Goal: Find contact information: Obtain details needed to contact an individual or organization

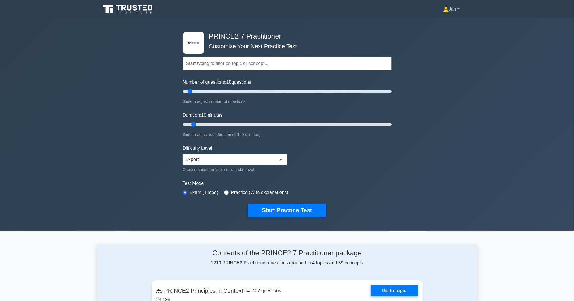
click at [458, 9] on link "Jan" at bounding box center [451, 9] width 44 height 12
click at [452, 20] on link "Profile" at bounding box center [451, 22] width 45 height 9
click at [453, 10] on link "Jan" at bounding box center [451, 9] width 44 height 12
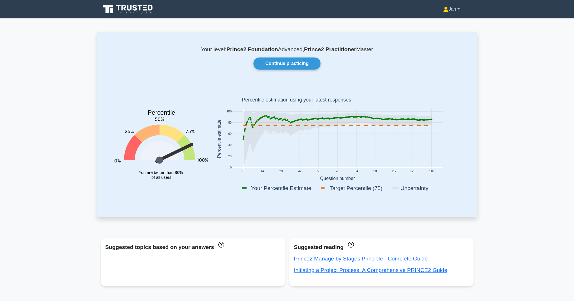
click at [452, 10] on link "Jan" at bounding box center [451, 9] width 44 height 12
click at [447, 30] on link "Settings" at bounding box center [451, 31] width 45 height 9
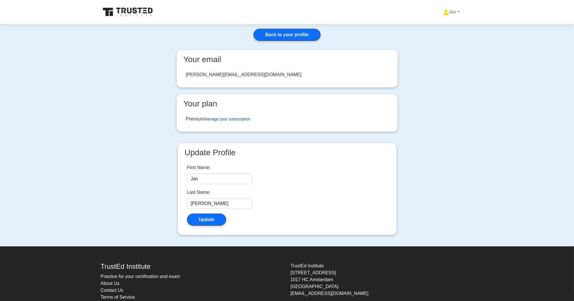
click at [246, 118] on link "Manage your subscription" at bounding box center [227, 119] width 46 height 5
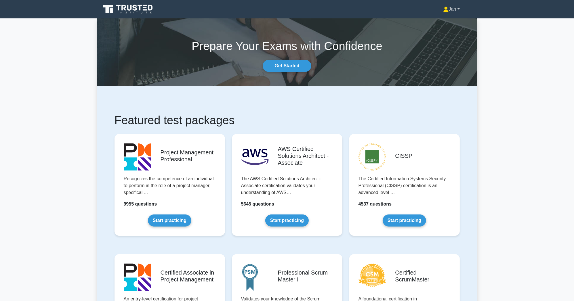
click at [449, 10] on link "Jan" at bounding box center [451, 9] width 44 height 12
click at [447, 29] on link "Settings" at bounding box center [451, 31] width 45 height 9
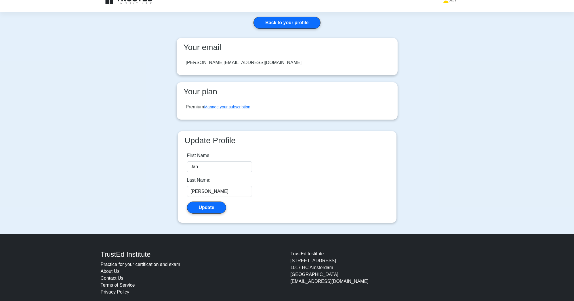
scroll to position [22, 0]
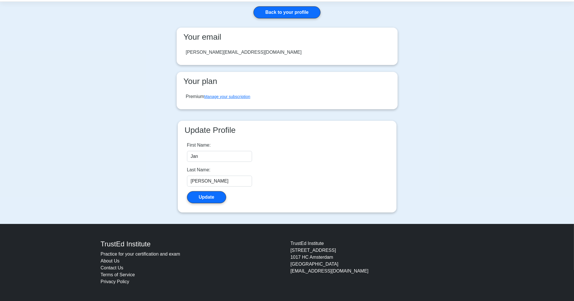
click at [119, 269] on link "Contact Us" at bounding box center [112, 267] width 23 height 5
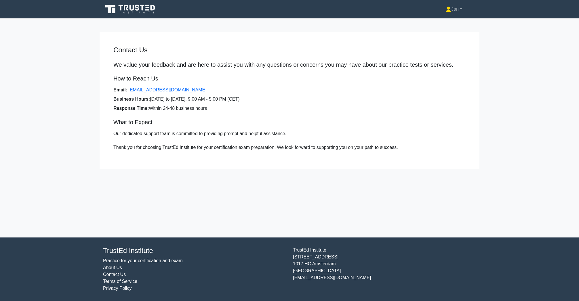
click at [247, 84] on div "Contact Us We value your feedback and are here to assist you with any questions…" at bounding box center [290, 101] width 380 height 110
drag, startPoint x: 191, startPoint y: 90, endPoint x: 127, endPoint y: 92, distance: 63.9
click at [127, 92] on li "Email: [EMAIL_ADDRESS][DOMAIN_NAME]" at bounding box center [289, 90] width 352 height 7
copy link "[EMAIL_ADDRESS][DOMAIN_NAME]"
